Goal: Go to known website: Go to known website

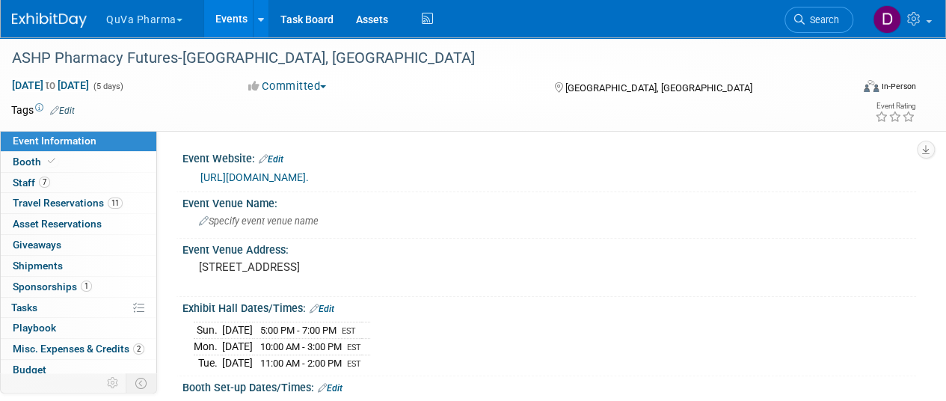
click at [157, 15] on button "QuVa Pharma" at bounding box center [153, 16] width 96 height 33
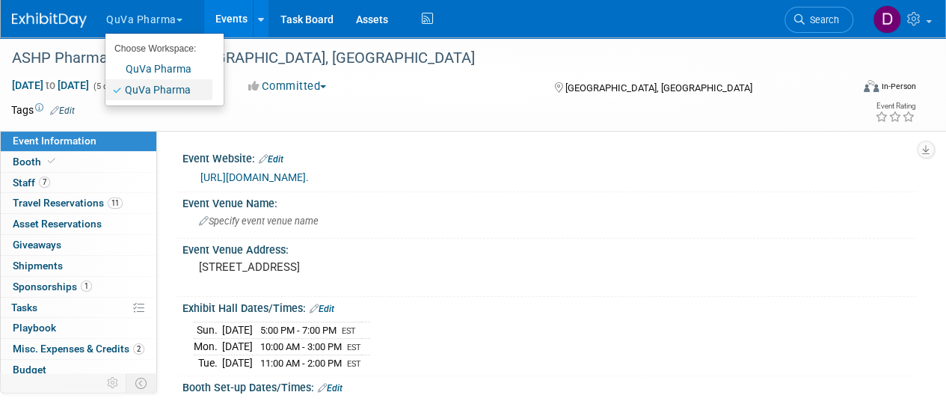
click at [172, 85] on link "QuVa Pharma" at bounding box center [158, 89] width 107 height 21
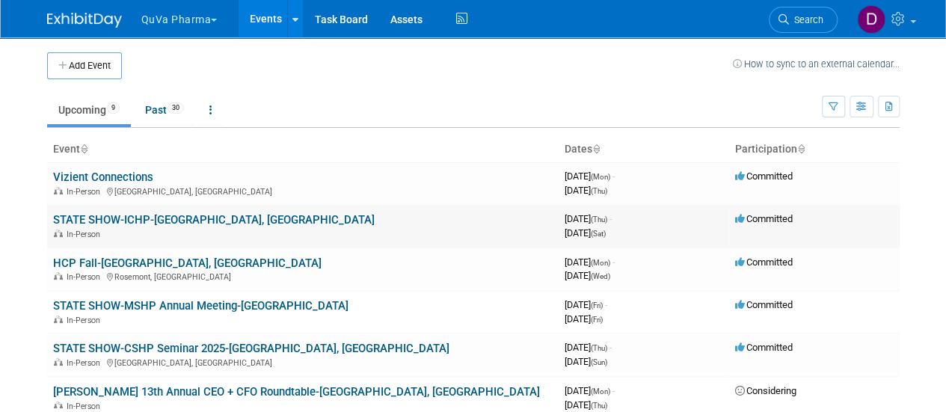
click at [174, 215] on link "STATE SHOW-ICHP-Oakbrook Terrace, IL" at bounding box center [214, 219] width 322 height 13
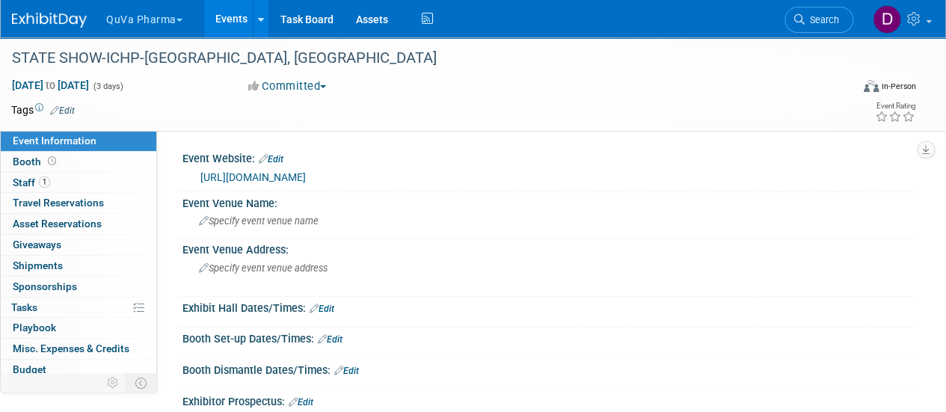
click at [301, 171] on link "https://ichpnet.org/events/annual_meeting/" at bounding box center [252, 177] width 105 height 12
